Goal: Check status: Check status

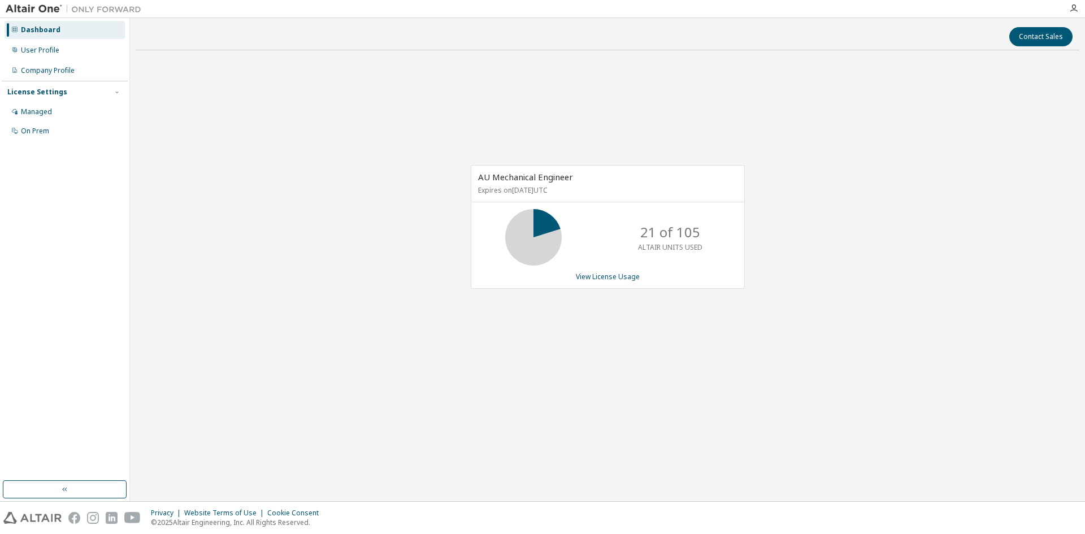
click at [874, 485] on div "Contact Sales AU Mechanical Engineer Expires on June 1, 2026 UTC 21 of 105 ALTA…" at bounding box center [607, 260] width 943 height 472
click at [629, 448] on div "Contact Sales AU Mechanical Engineer Expires on June 1, 2026 UTC 21 of 105 ALTA…" at bounding box center [607, 260] width 943 height 472
click at [546, 429] on div "Contact Sales AU Mechanical Engineer Expires on June 1, 2026 UTC 21 of 105 ALTA…" at bounding box center [607, 260] width 943 height 472
click at [642, 375] on div "AU Mechanical Engineer Expires on June 1, 2026 UTC 21 of 105 ALTAIR UNITS USED …" at bounding box center [607, 232] width 943 height 347
click at [594, 421] on div "Contact Sales AU Mechanical Engineer Expires on June 1, 2026 UTC 21 of 105 ALTA…" at bounding box center [607, 260] width 943 height 472
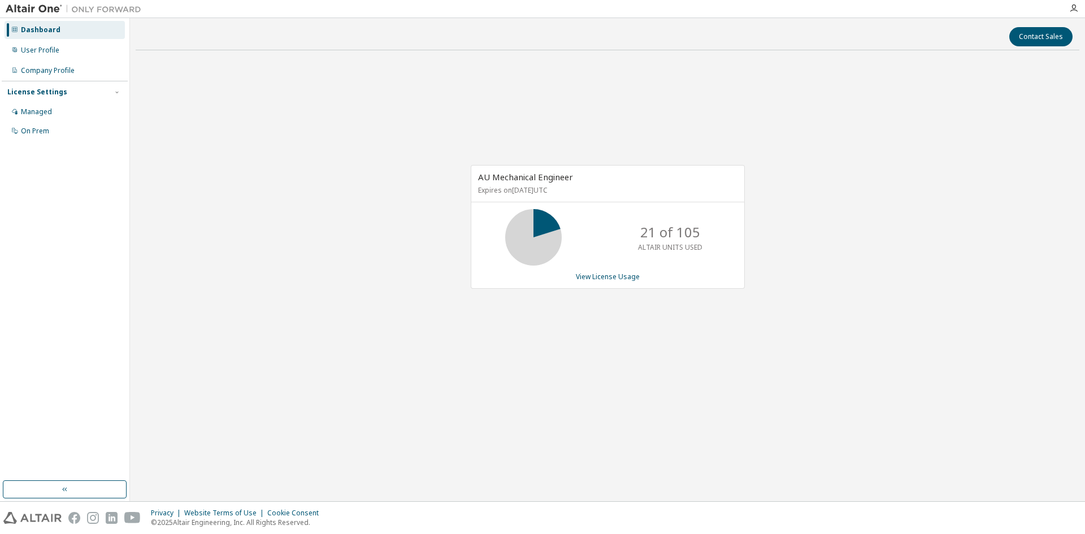
click at [809, 342] on div "AU Mechanical Engineer Expires on June 1, 2026 UTC 21 of 105 ALTAIR UNITS USED …" at bounding box center [607, 232] width 943 height 347
click at [623, 277] on link "View License Usage" at bounding box center [608, 277] width 64 height 10
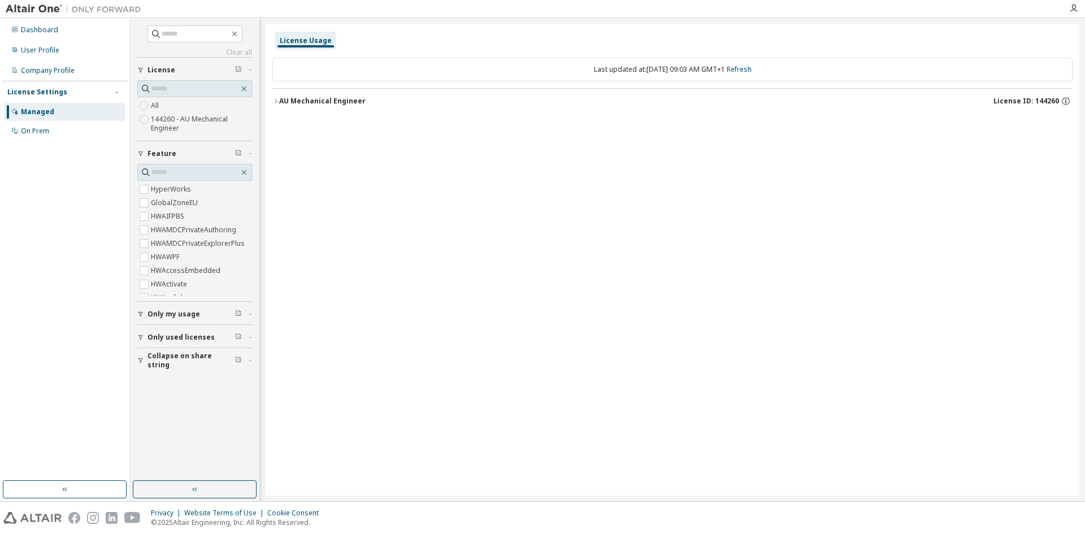
click at [272, 100] on div "License Usage Last updated at: Fri 2025-09-12 09:03 AM GMT+1 Refresh AU Mechani…" at bounding box center [672, 260] width 813 height 472
click at [275, 101] on icon "button" at bounding box center [275, 101] width 7 height 7
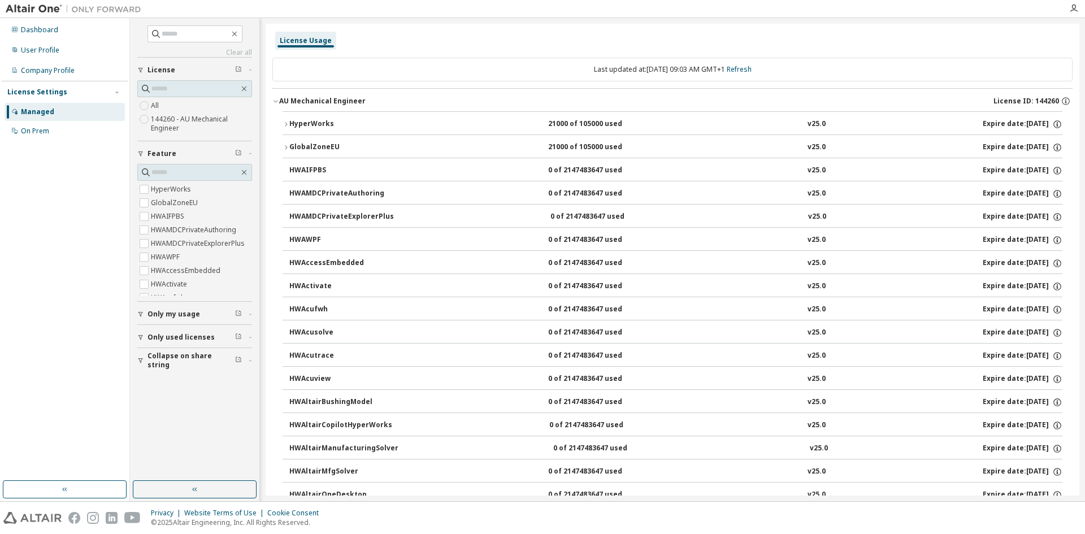
click at [284, 125] on icon "button" at bounding box center [285, 124] width 7 height 7
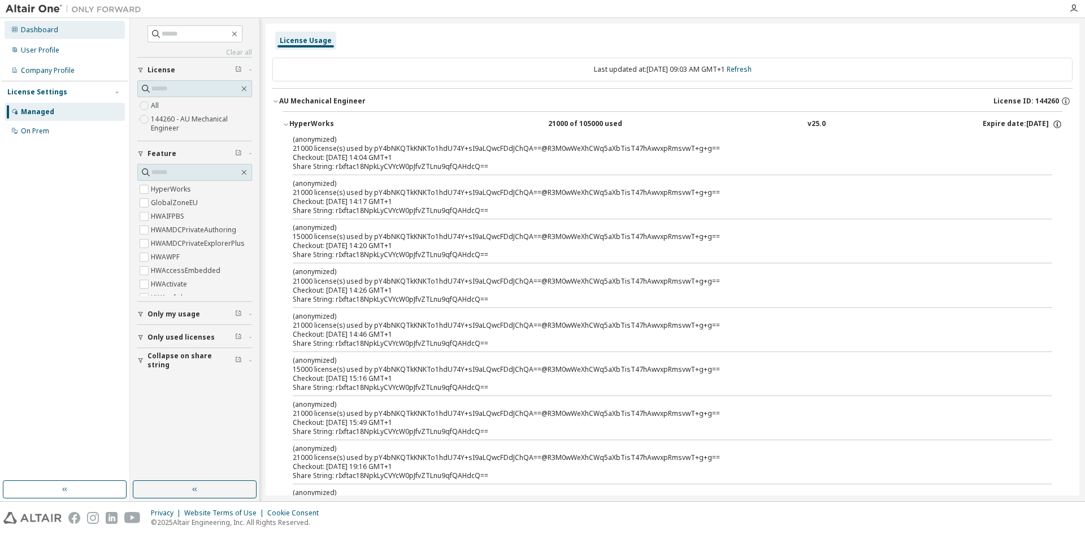
click at [37, 33] on div "Dashboard" at bounding box center [39, 29] width 37 height 9
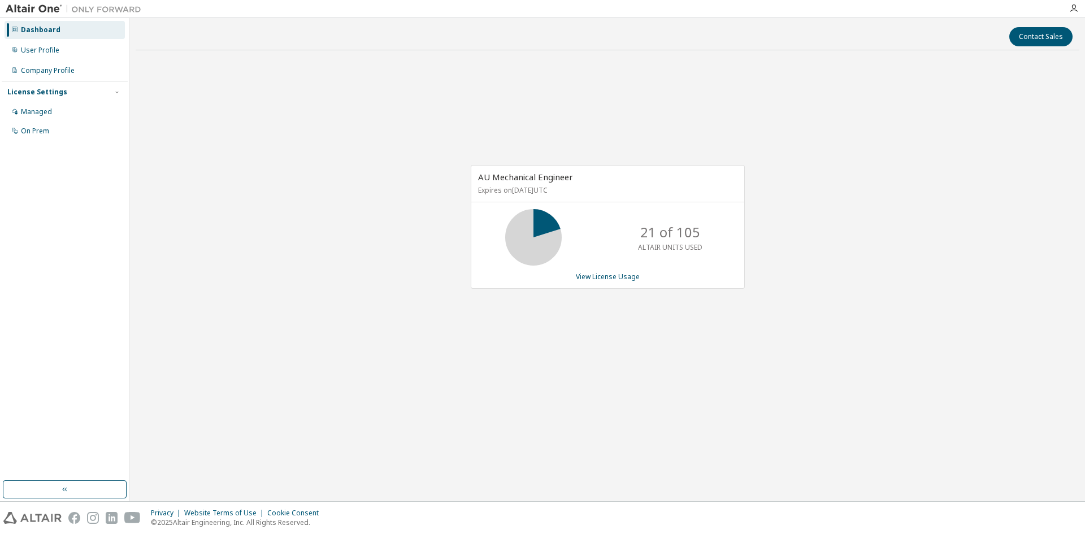
click at [471, 407] on div "Contact Sales AU Mechanical Engineer Expires on June 1, 2026 UTC 21 of 105 ALTA…" at bounding box center [607, 260] width 943 height 472
click at [442, 447] on div "Contact Sales AU Mechanical Engineer Expires on June 1, 2026 UTC 21 of 105 ALTA…" at bounding box center [607, 260] width 943 height 472
click at [291, 301] on div "AU Mechanical Engineer Expires on June 1, 2026 UTC 40 of 105 ALTAIR UNITS USED …" at bounding box center [607, 232] width 943 height 347
